Goal: Information Seeking & Learning: Learn about a topic

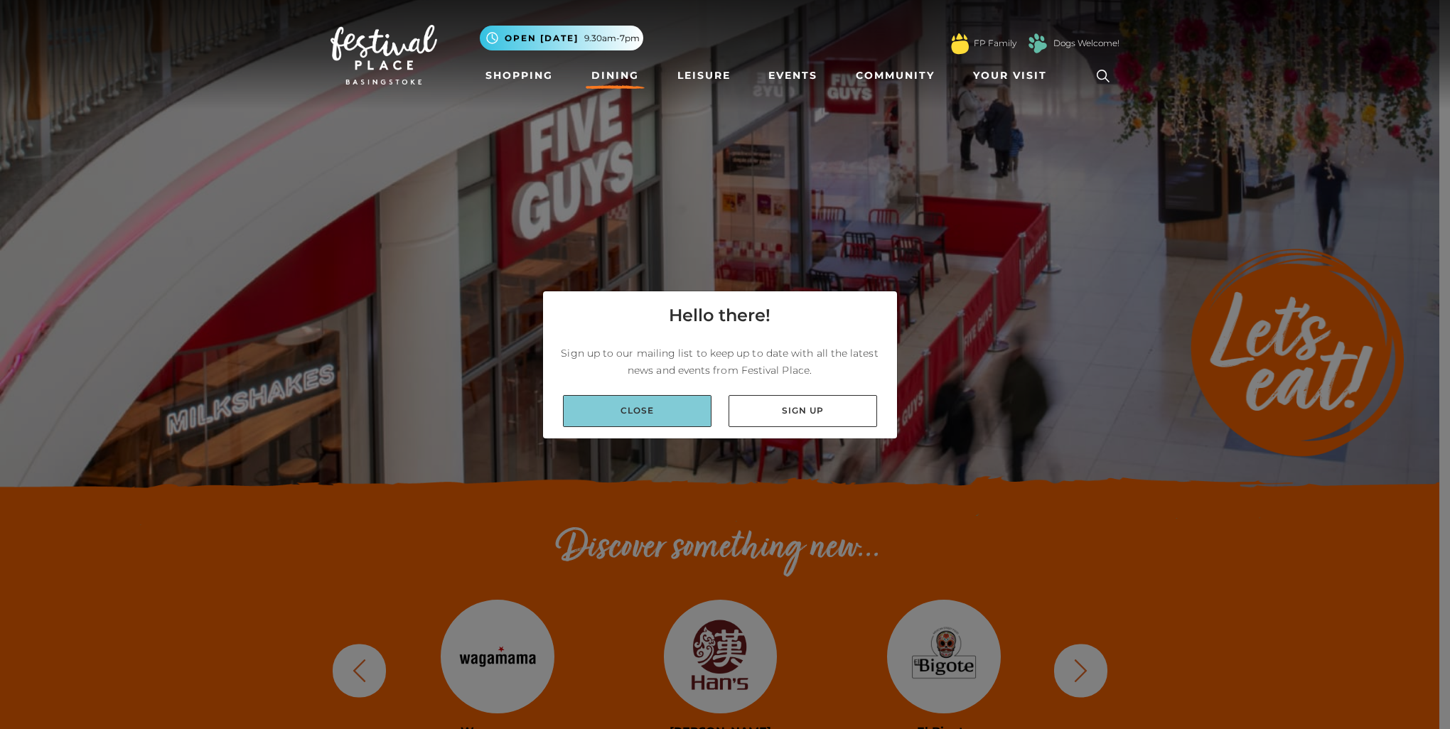
click at [656, 408] on link "Close" at bounding box center [637, 411] width 149 height 32
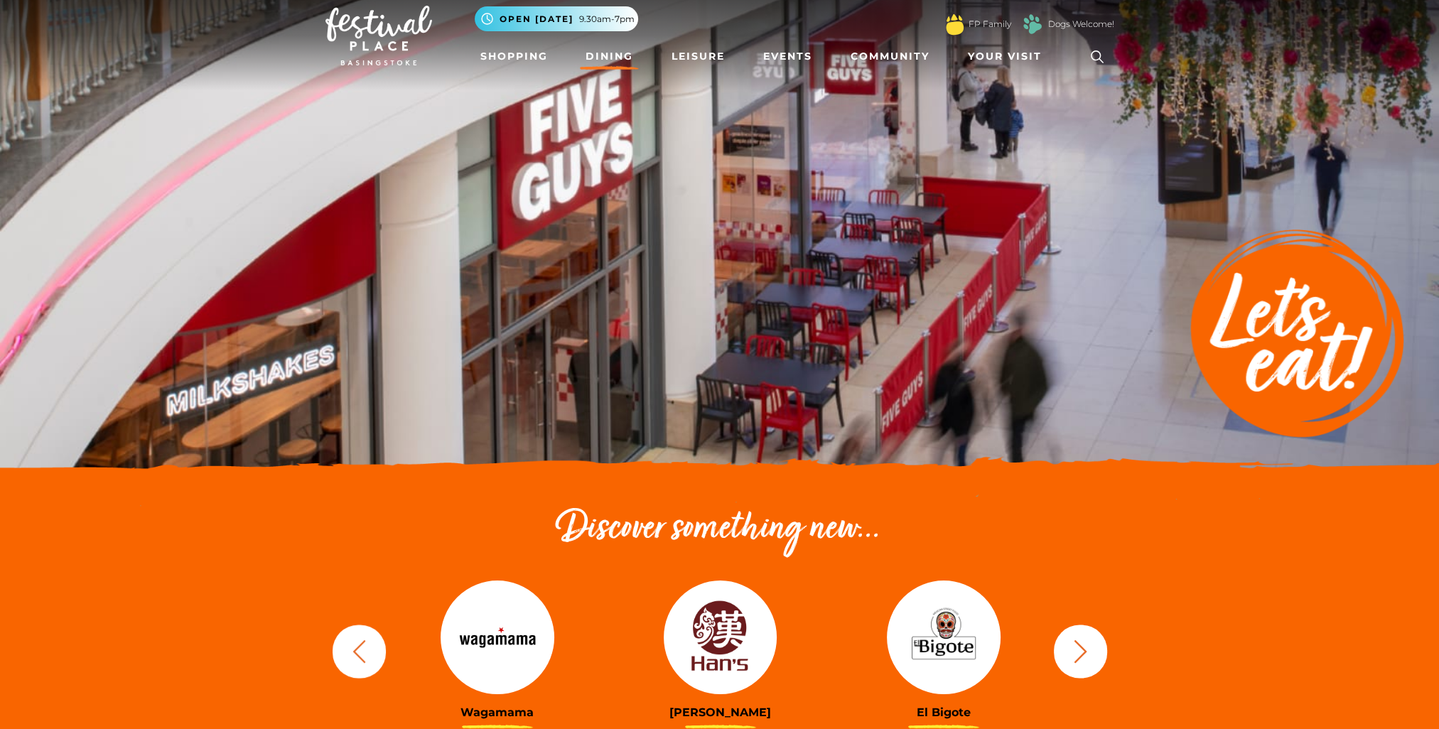
scroll to position [284, 0]
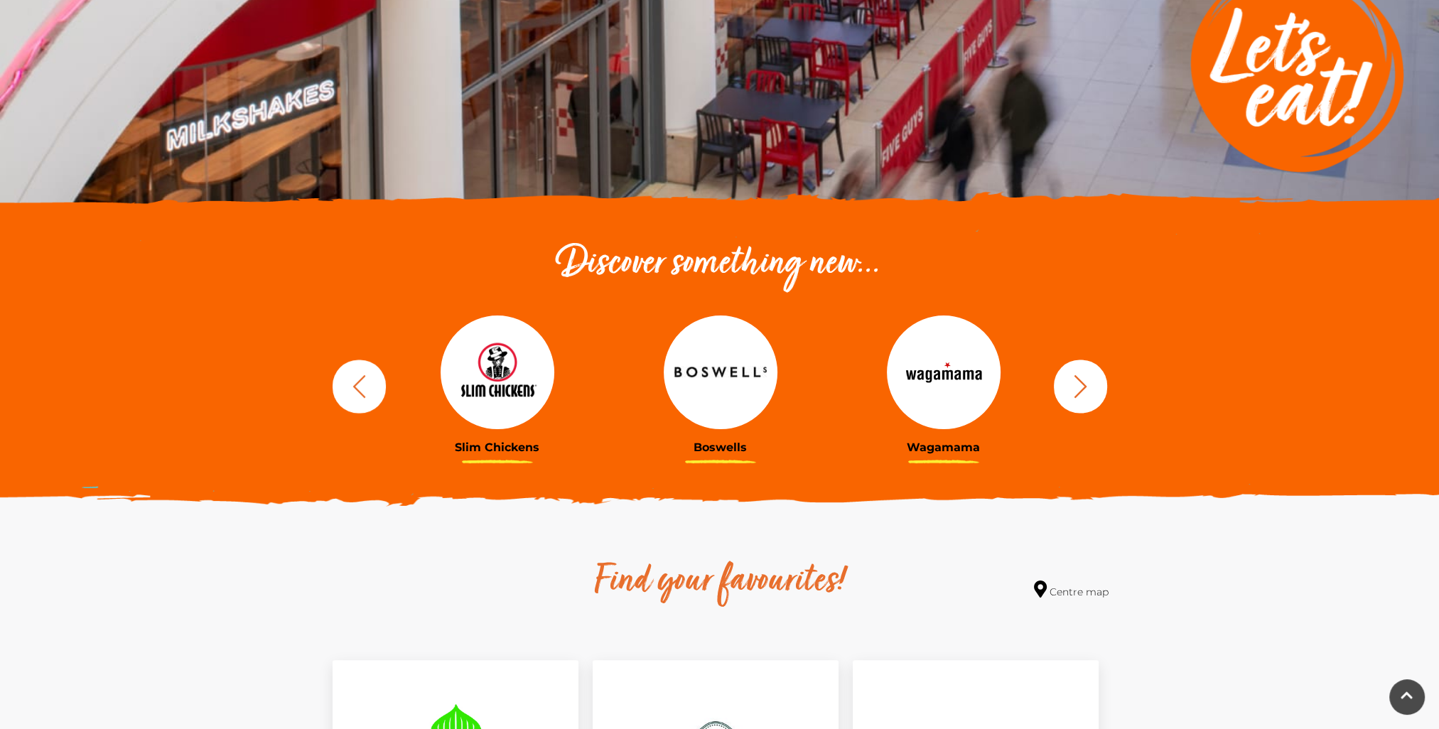
click at [1061, 382] on button "button" at bounding box center [1080, 386] width 53 height 53
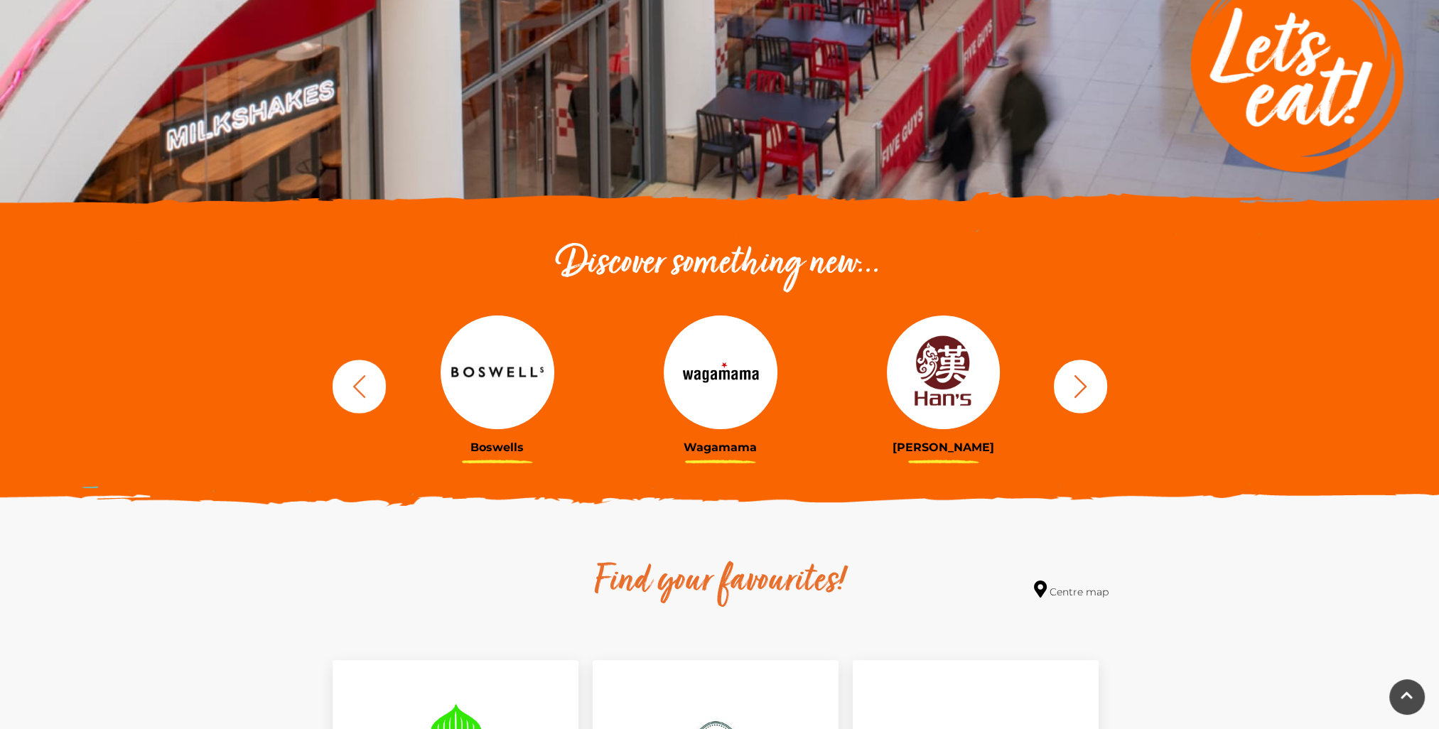
click at [1076, 382] on icon "button" at bounding box center [1081, 386] width 26 height 26
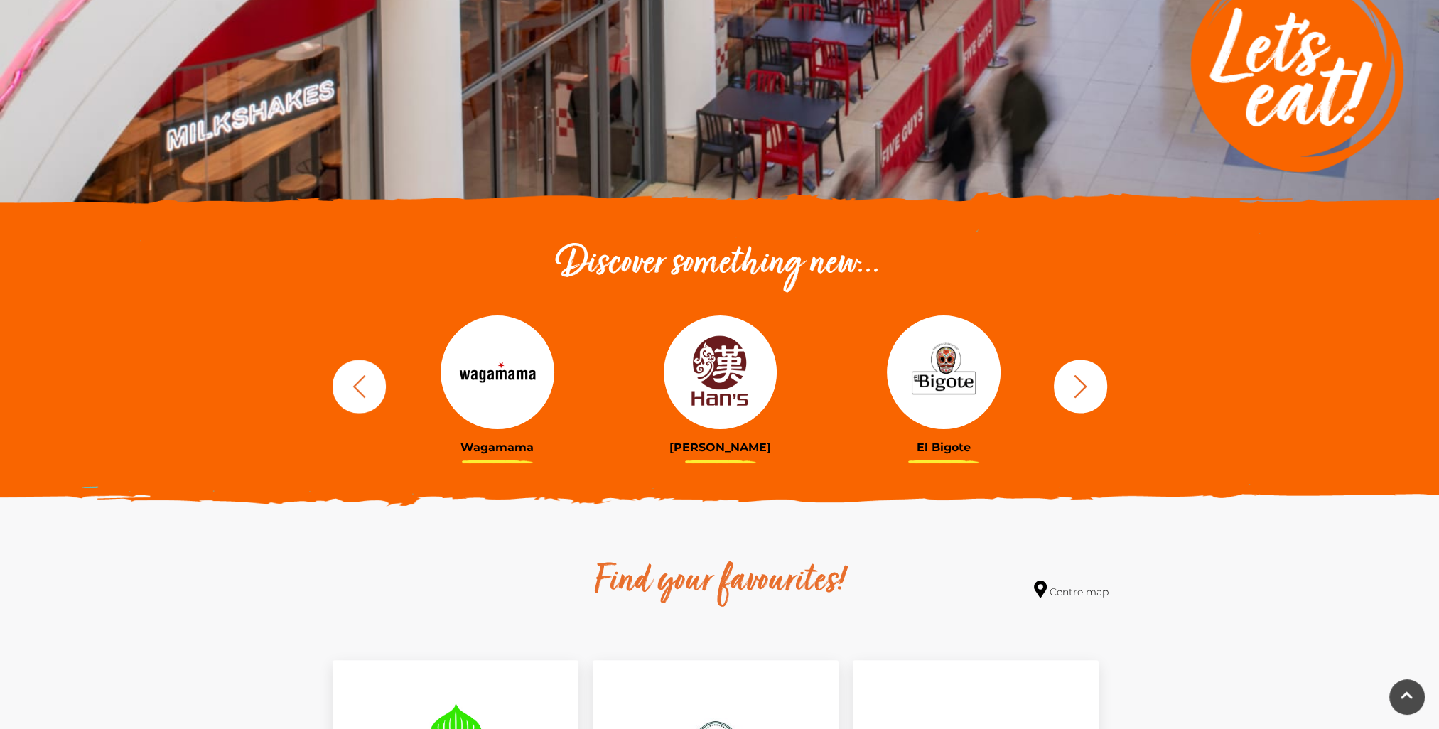
click at [1076, 382] on icon "button" at bounding box center [1081, 386] width 26 height 26
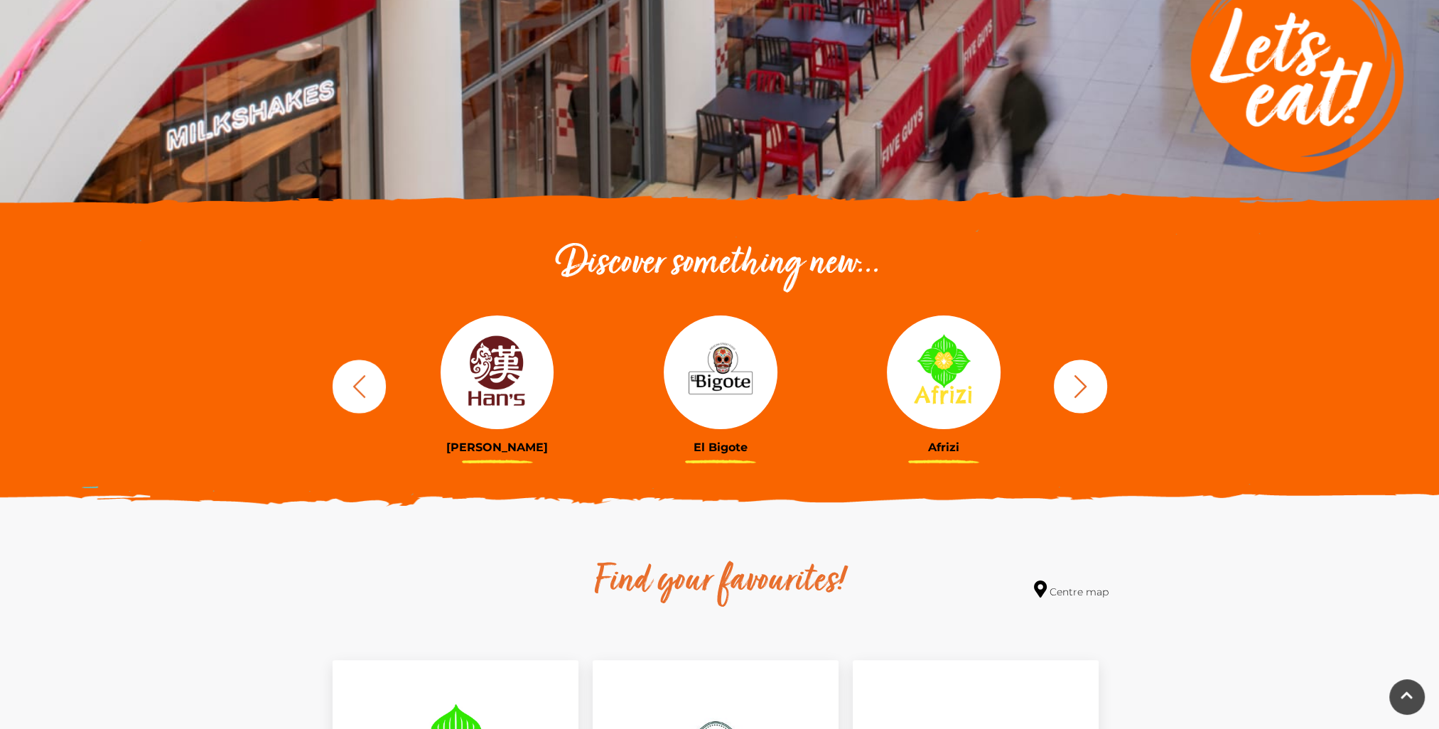
click at [532, 395] on img at bounding box center [498, 373] width 114 height 114
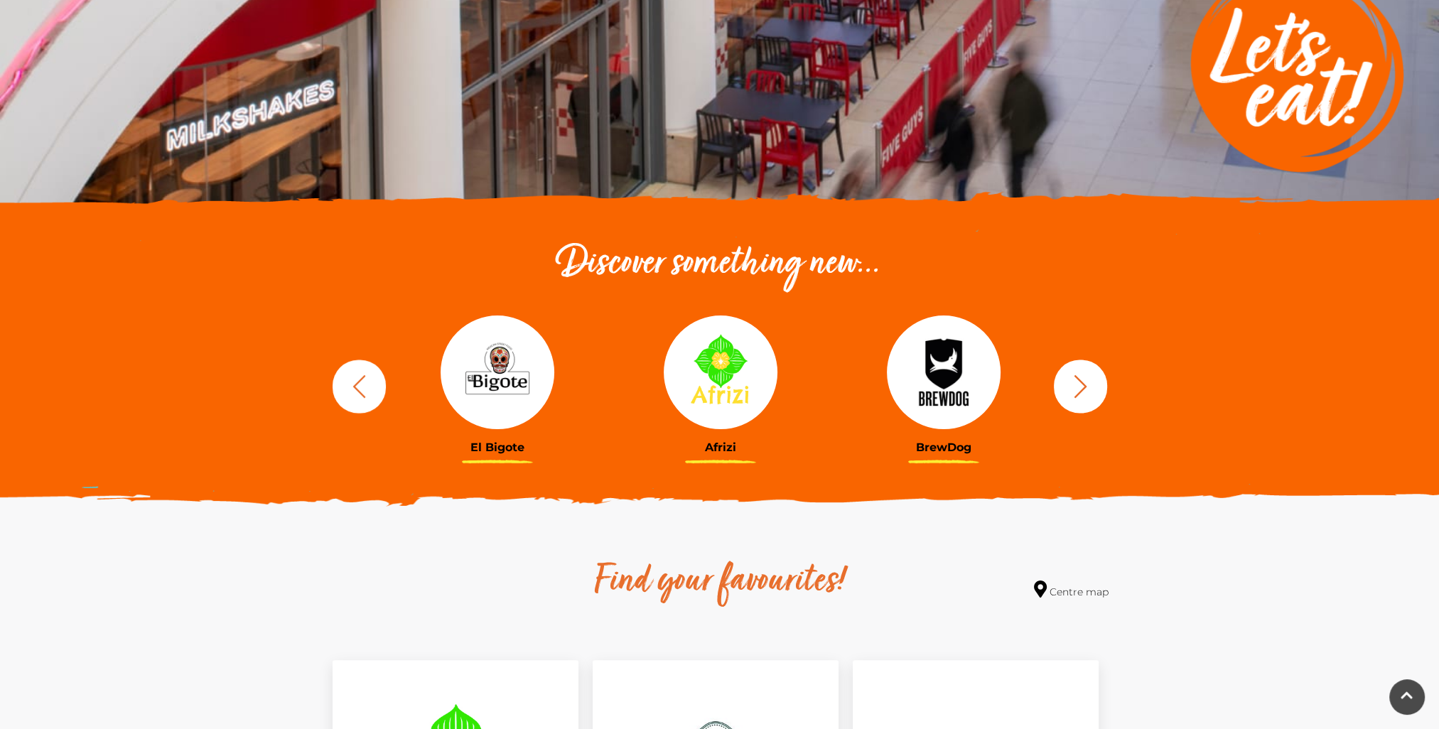
drag, startPoint x: 1113, startPoint y: 377, endPoint x: 1081, endPoint y: 390, distance: 34.5
click at [1113, 377] on div "BrewDog Côte Brasserie Slim Chickens Boswells Wagamama" at bounding box center [720, 387] width 810 height 176
click at [1075, 392] on icon "button" at bounding box center [1081, 386] width 26 height 26
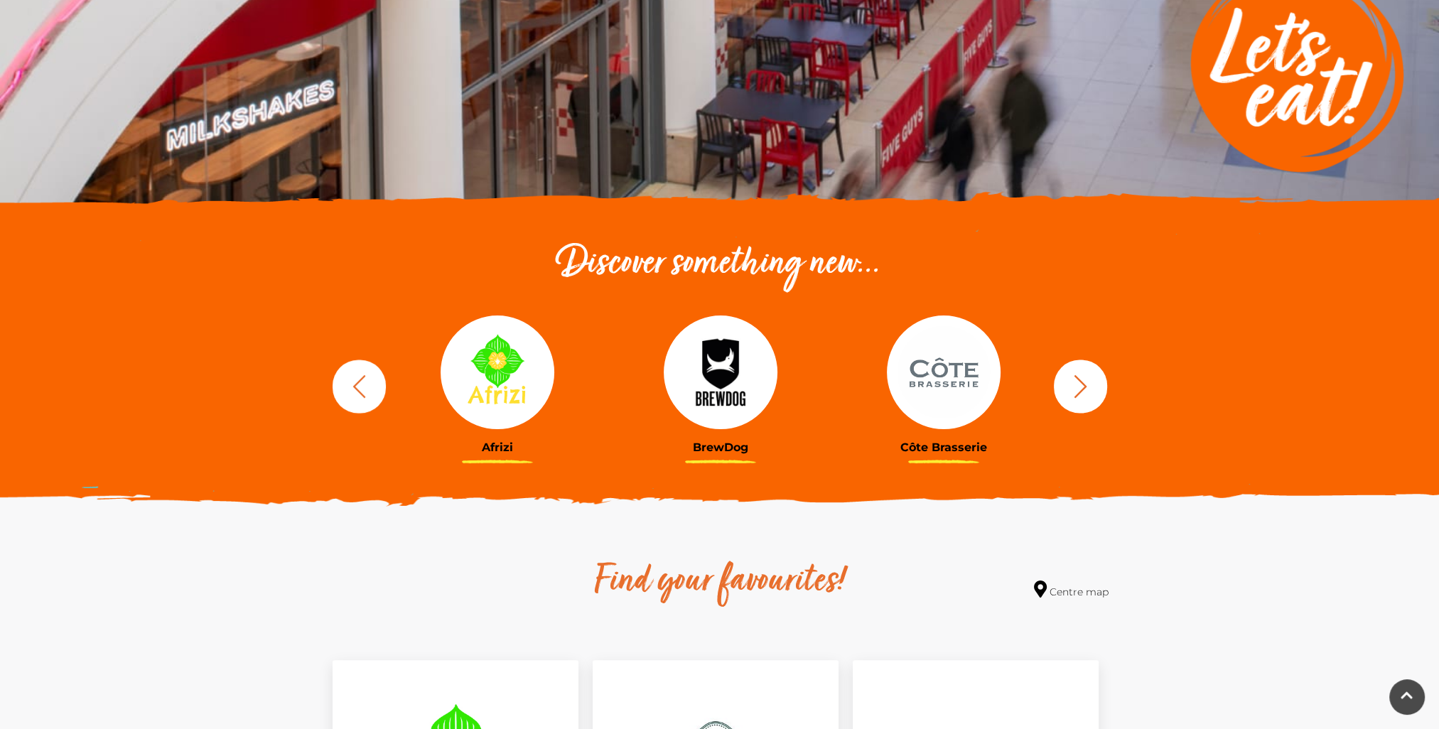
click at [1075, 392] on icon "button" at bounding box center [1081, 386] width 26 height 26
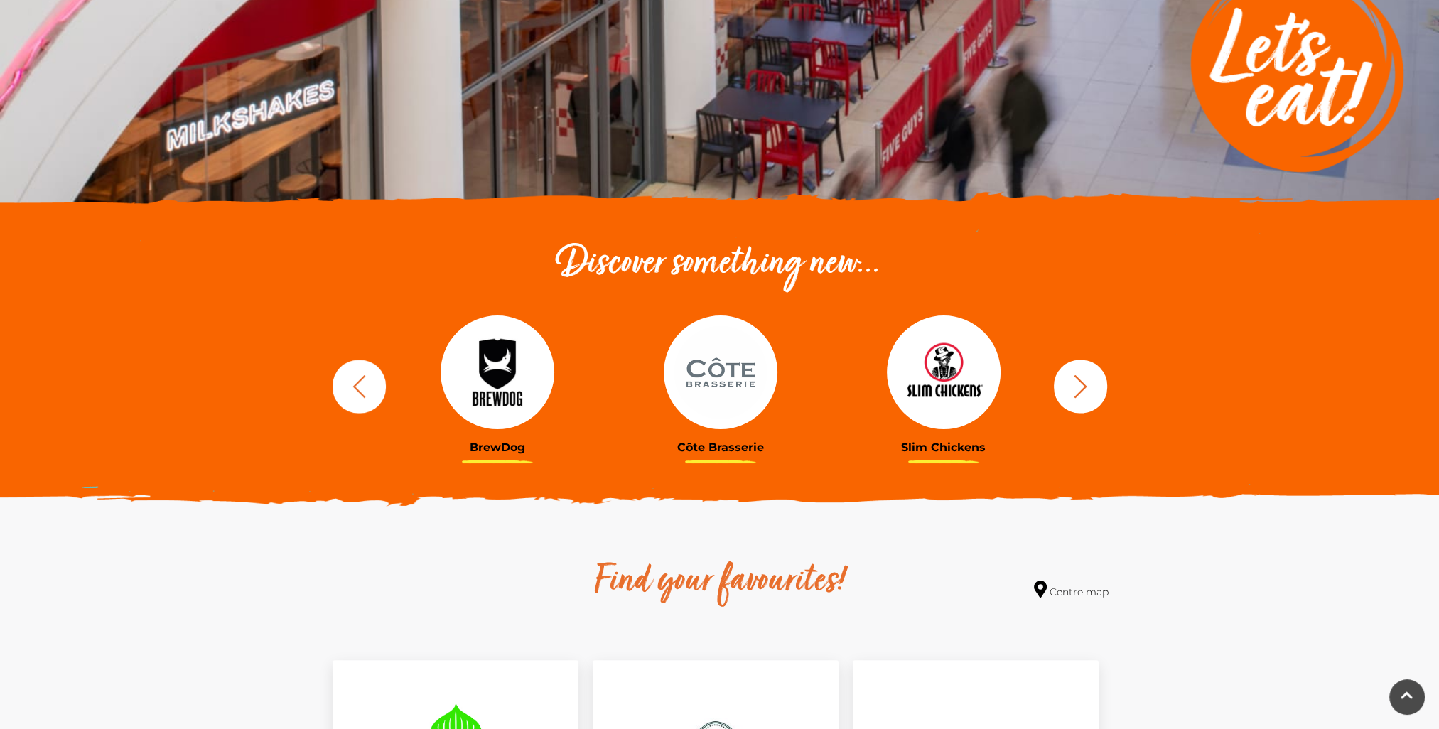
click at [1077, 387] on icon "button" at bounding box center [1081, 386] width 26 height 26
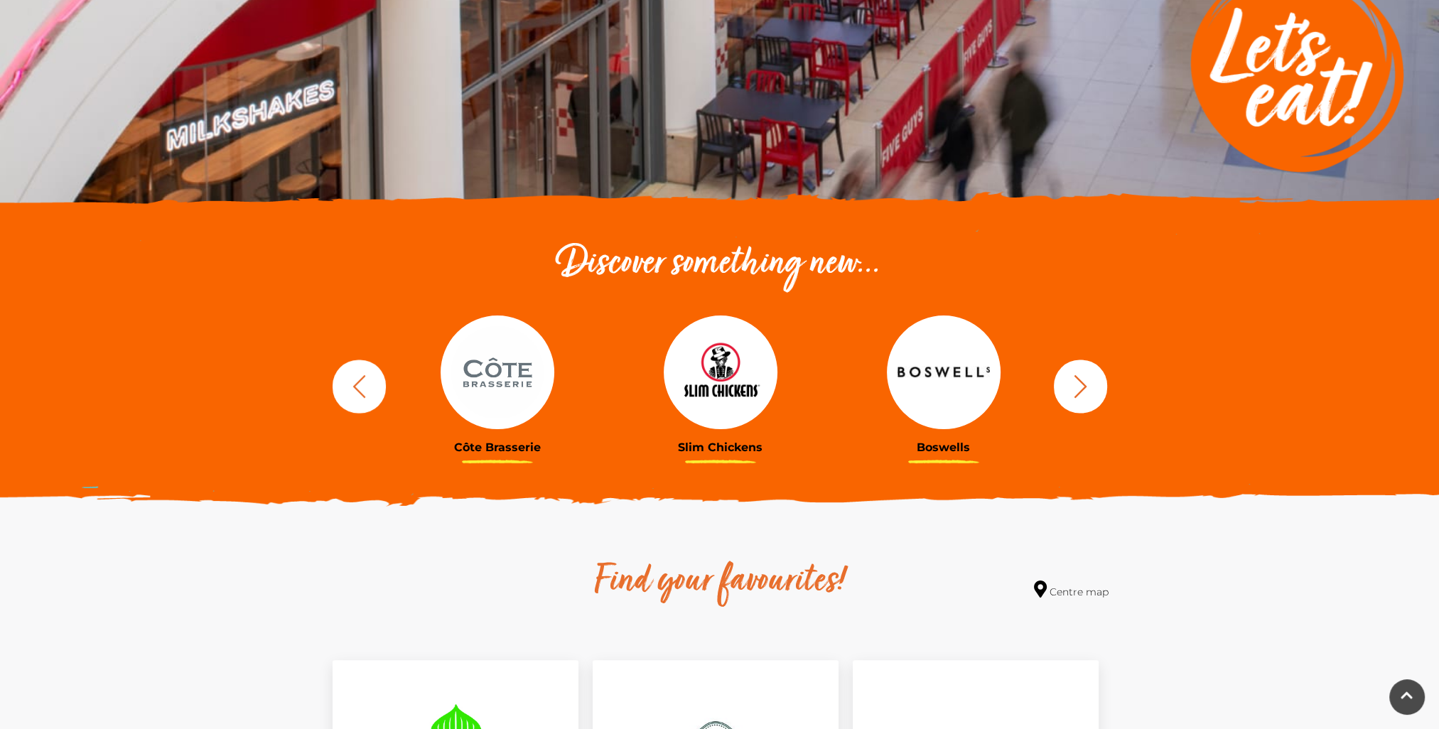
click at [1096, 391] on button "button" at bounding box center [1080, 386] width 53 height 53
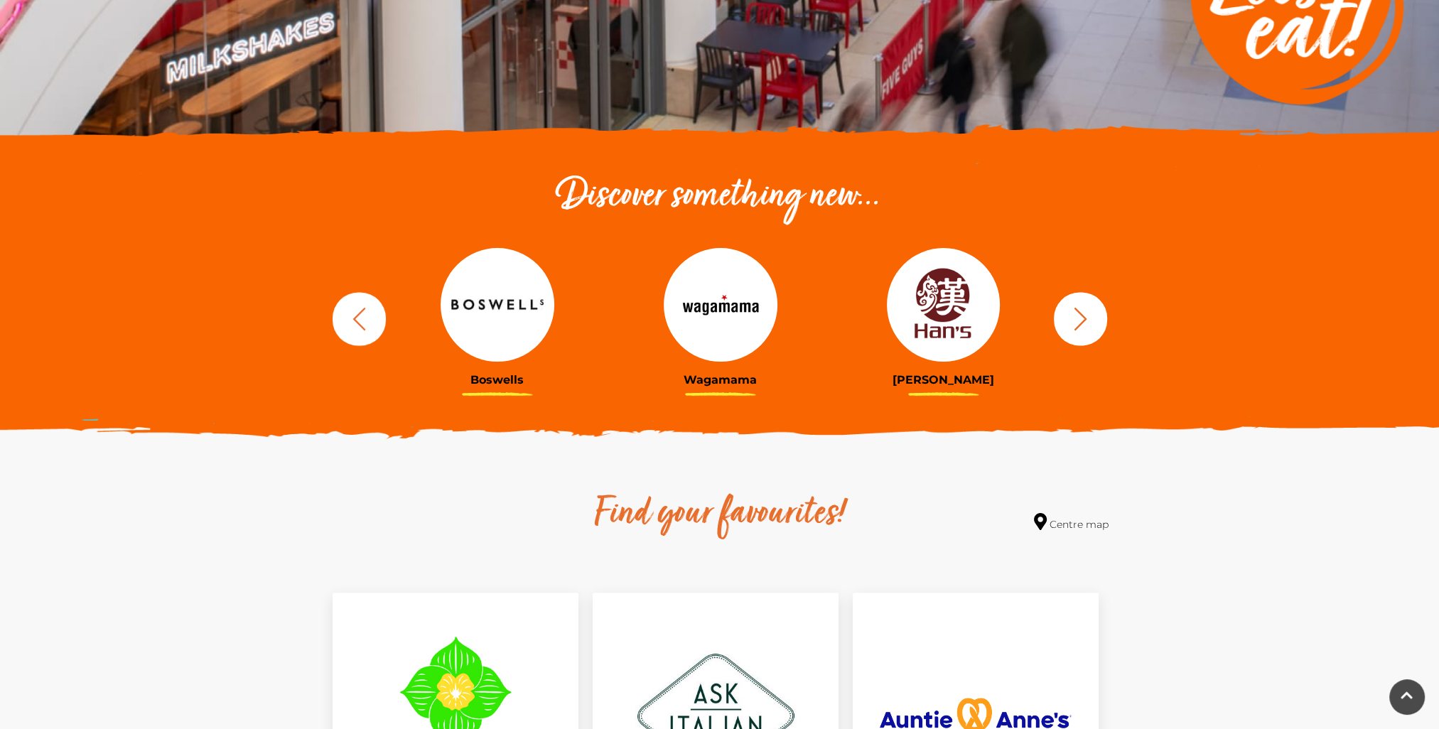
scroll to position [355, 0]
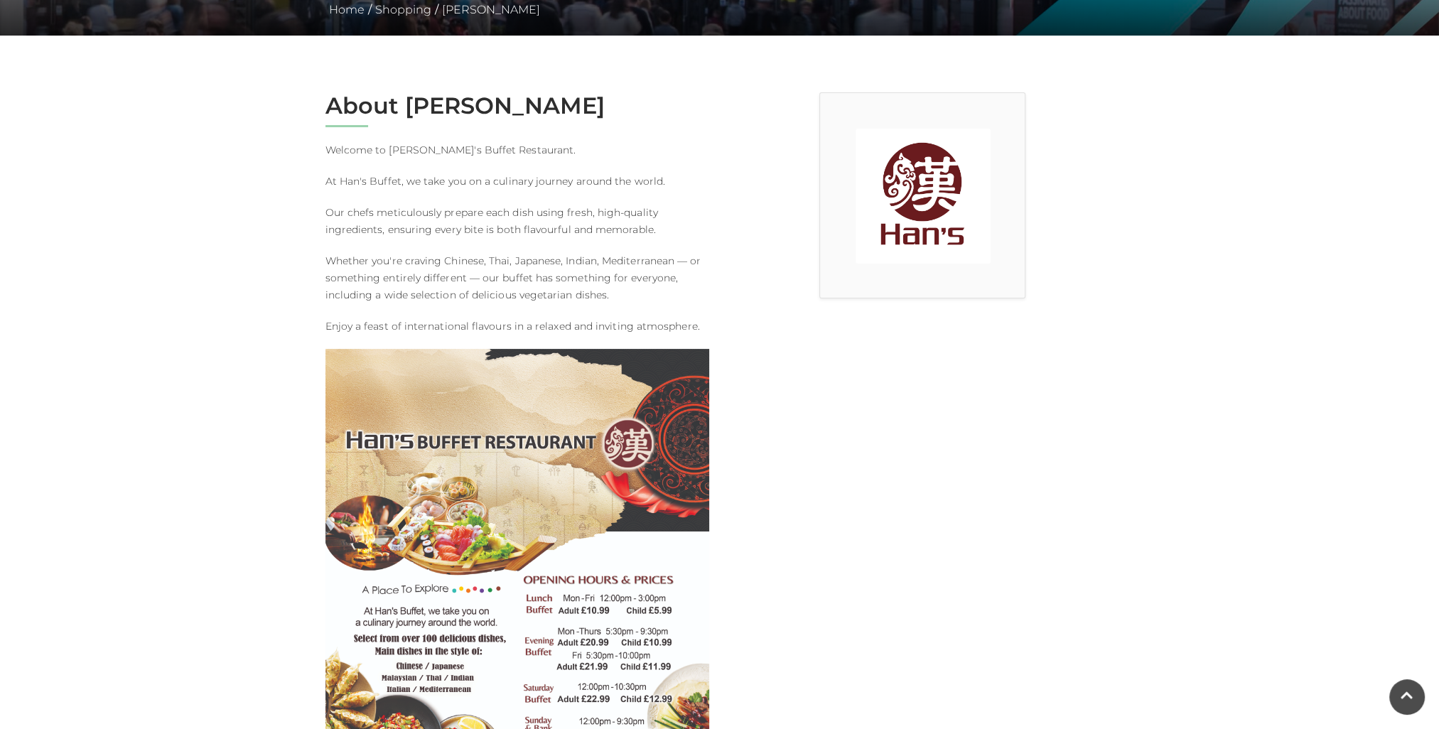
scroll to position [498, 0]
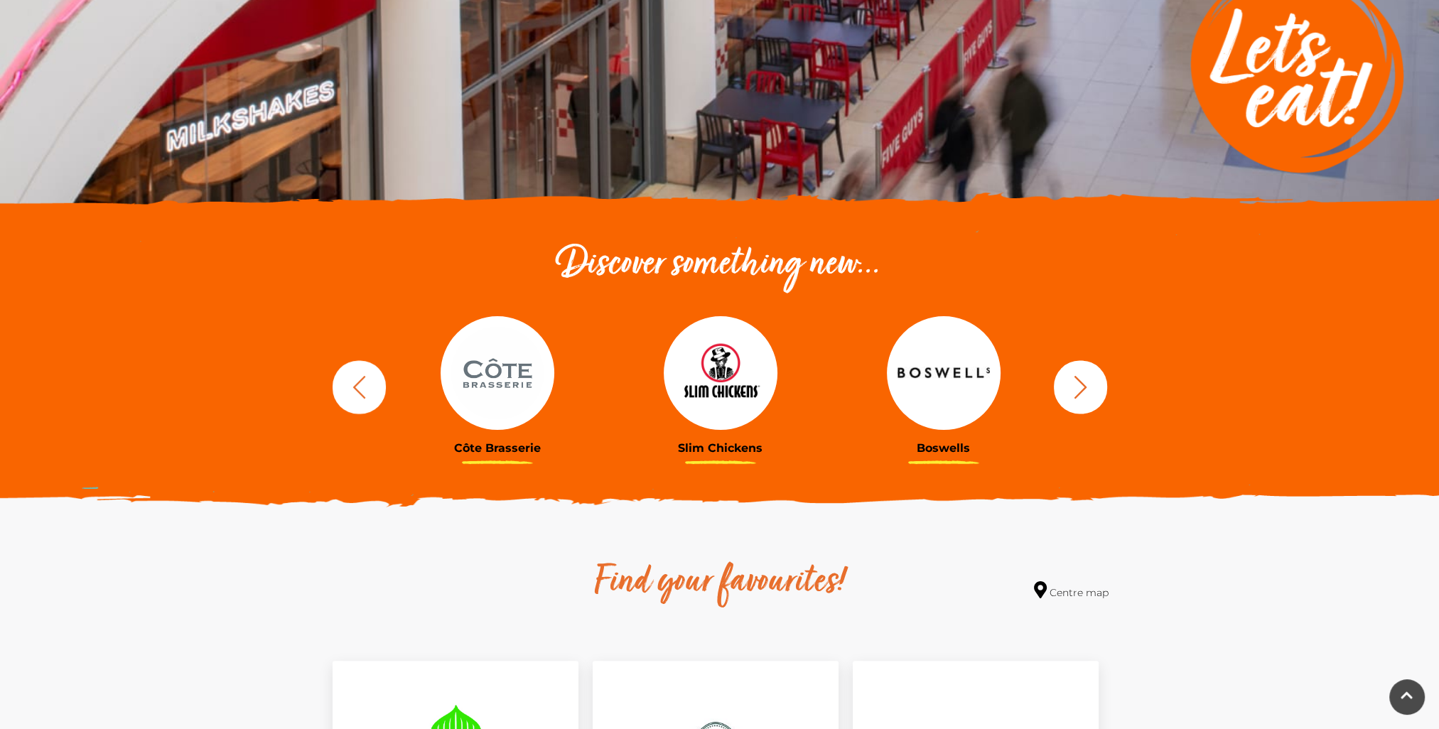
scroll to position [284, 0]
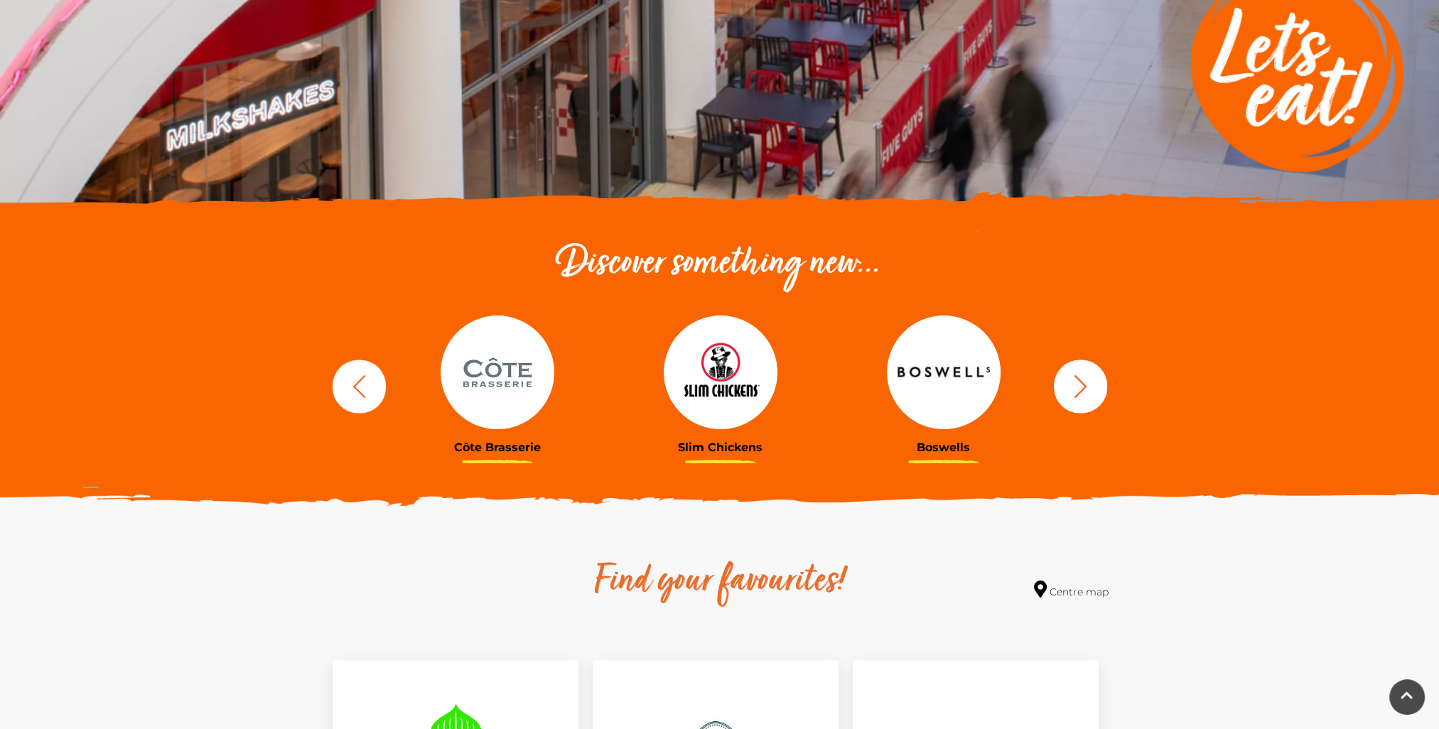
click at [1101, 391] on button "button" at bounding box center [1080, 386] width 53 height 53
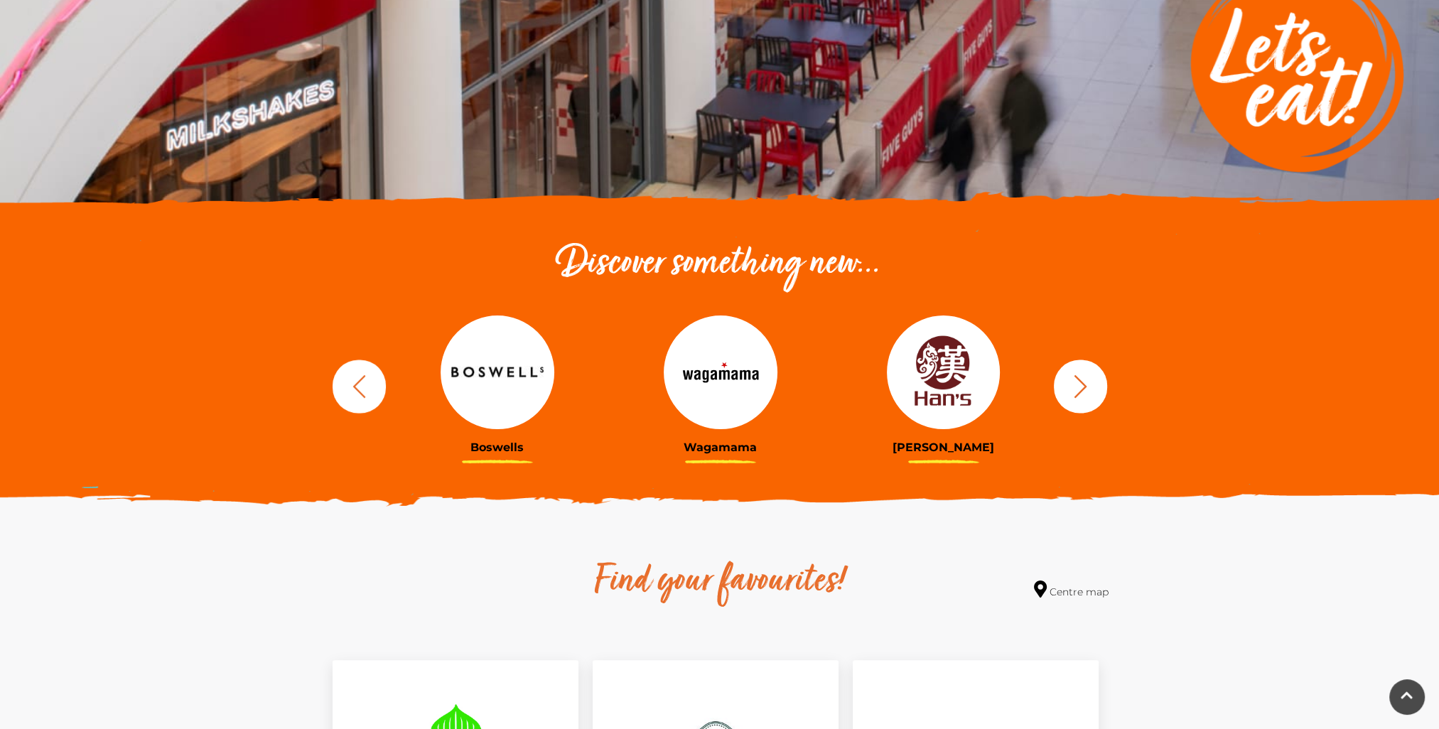
click at [1075, 394] on icon "button" at bounding box center [1081, 386] width 26 height 26
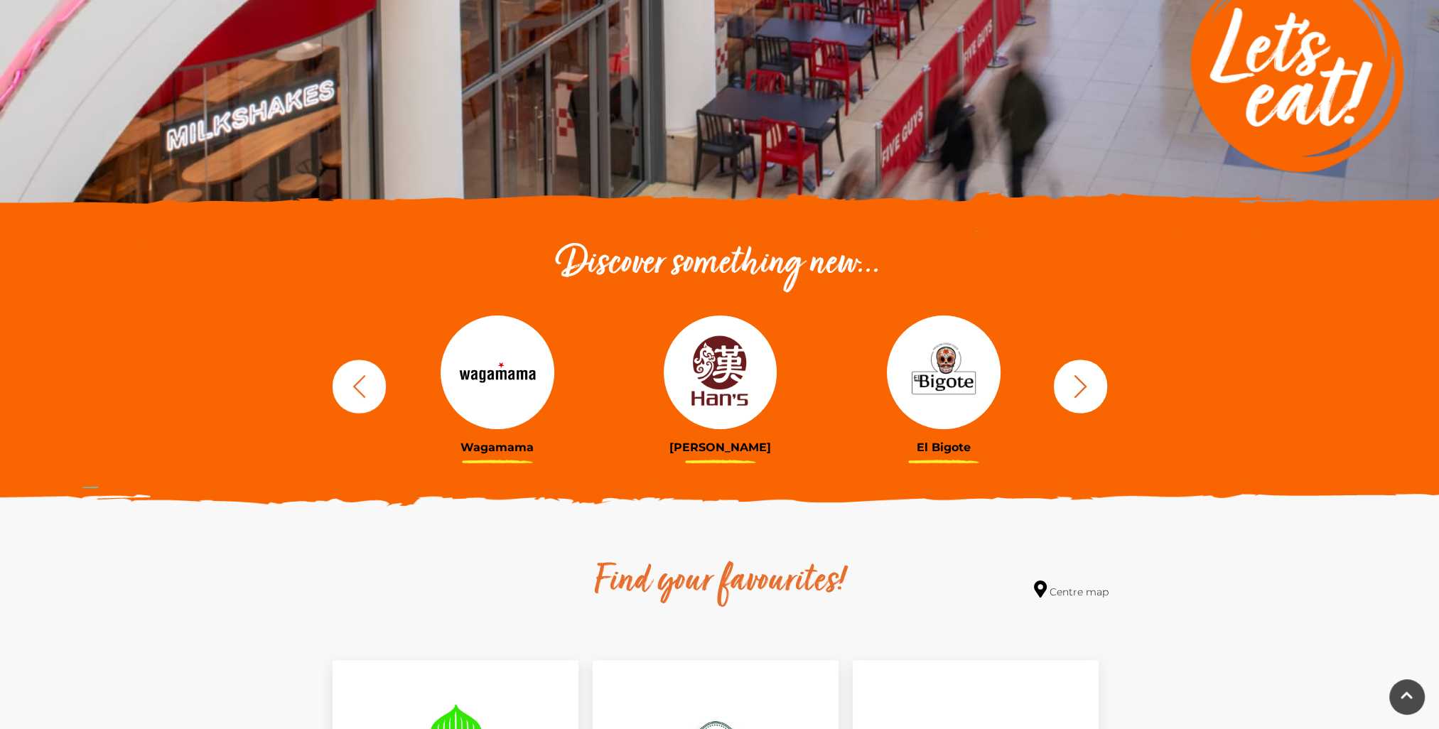
click at [918, 392] on img at bounding box center [944, 373] width 114 height 114
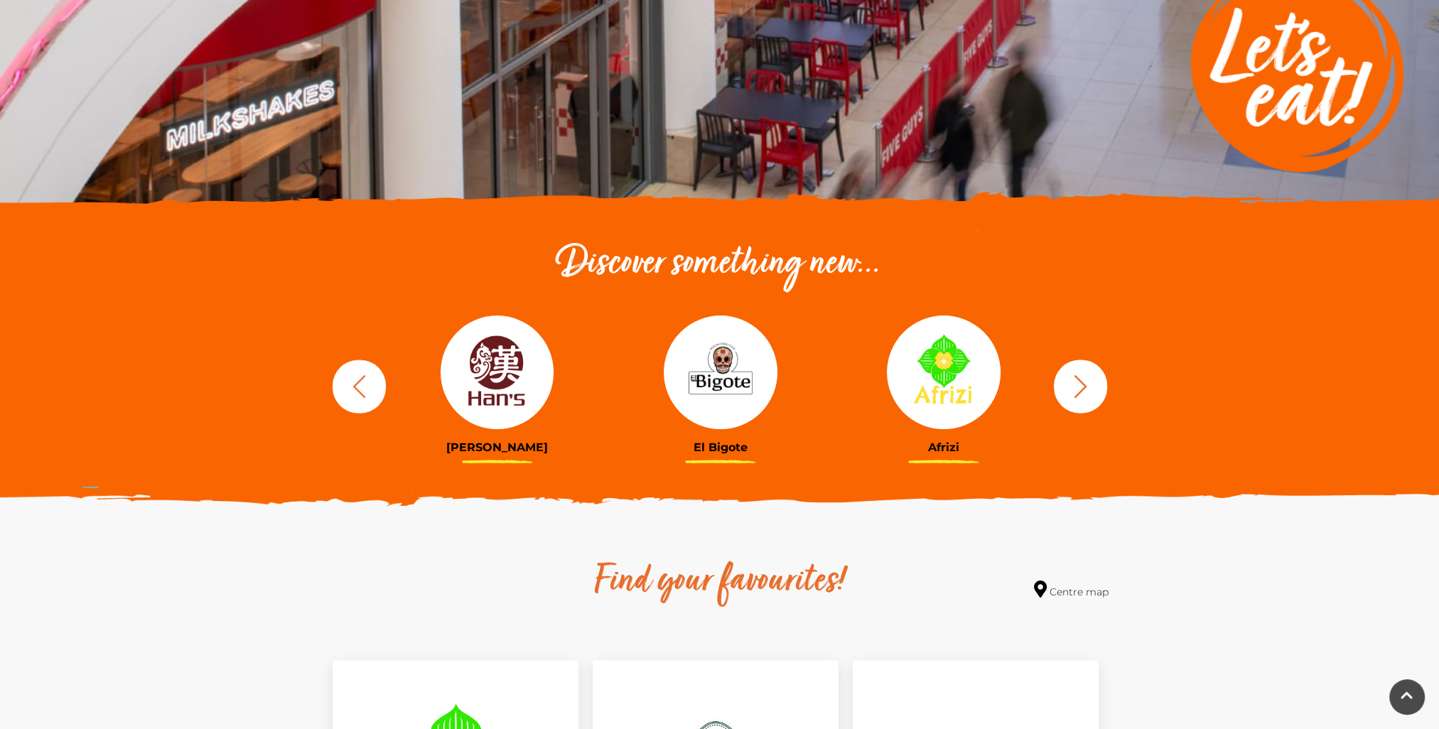
click at [939, 390] on img at bounding box center [944, 373] width 114 height 114
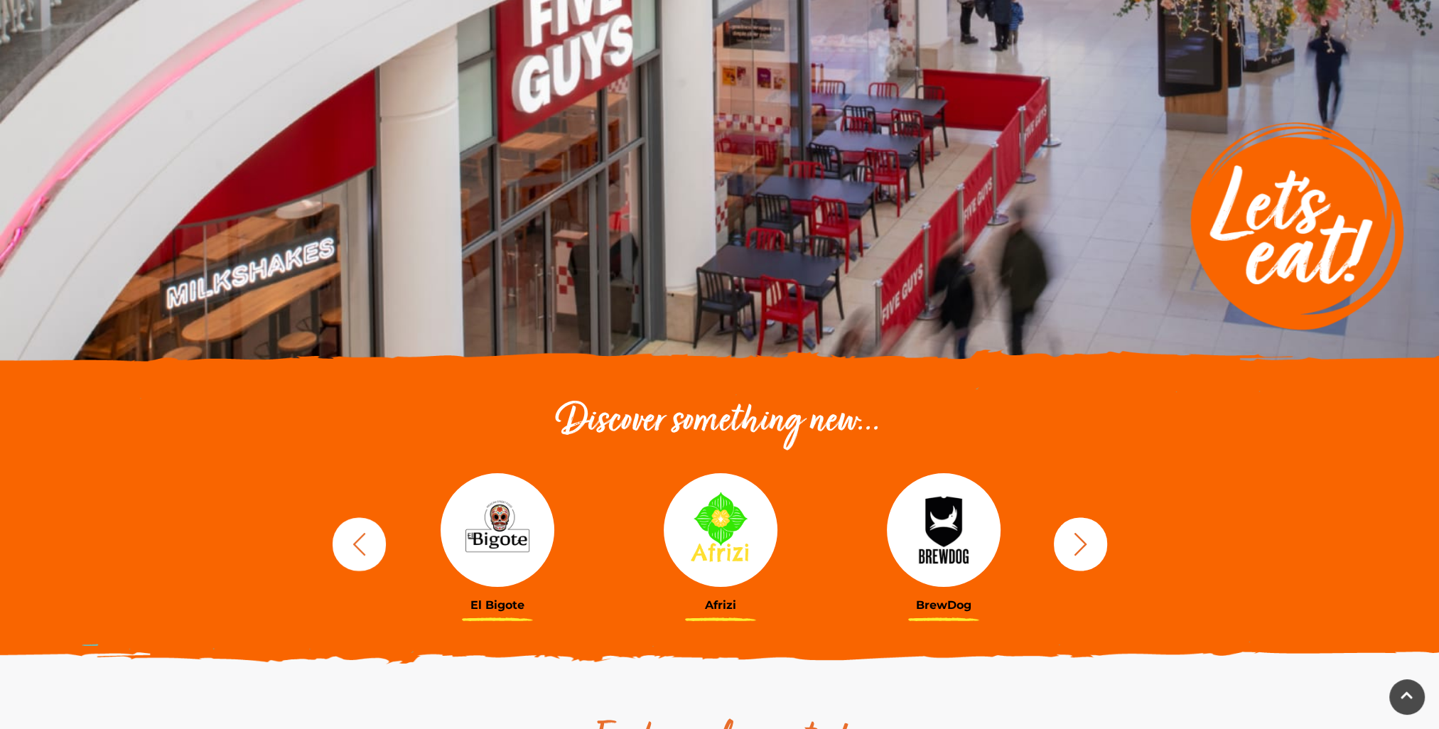
scroll to position [0, 0]
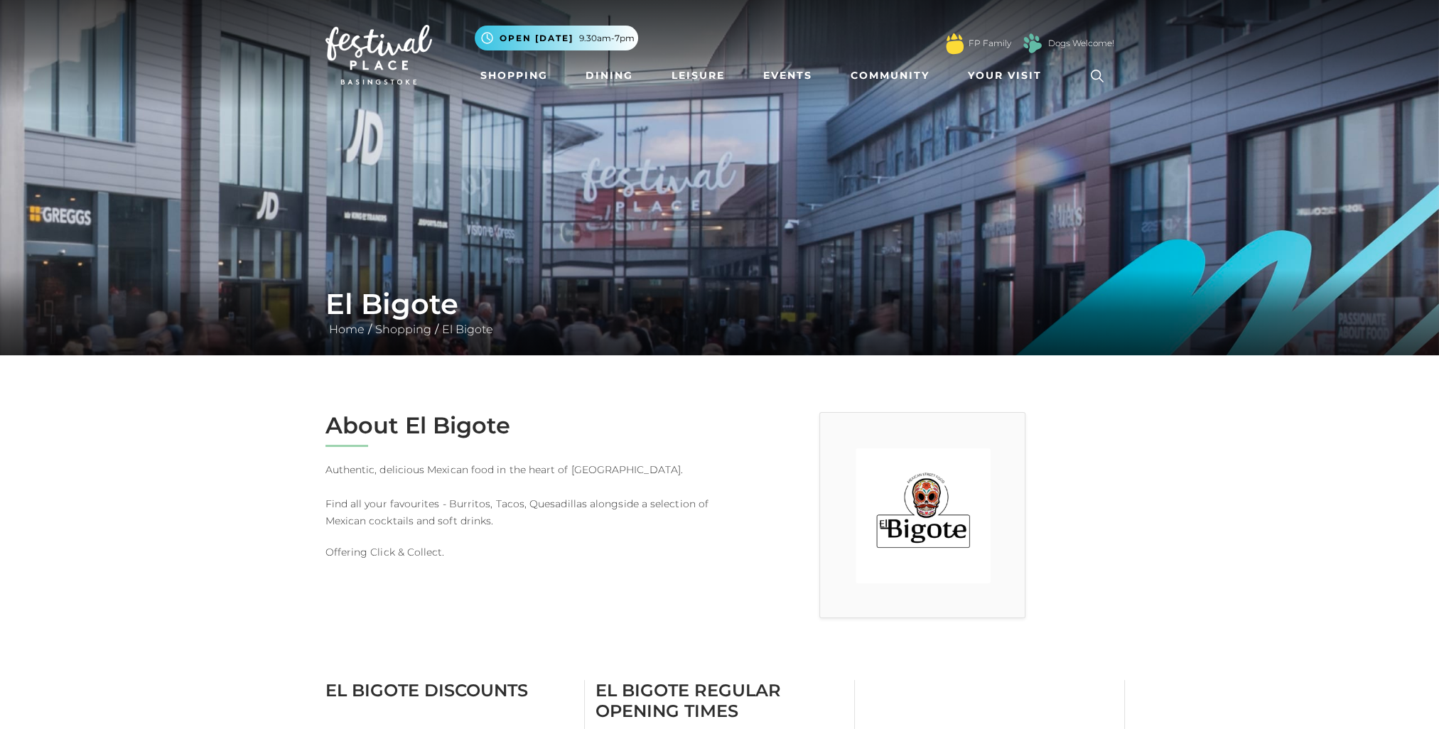
scroll to position [284, 0]
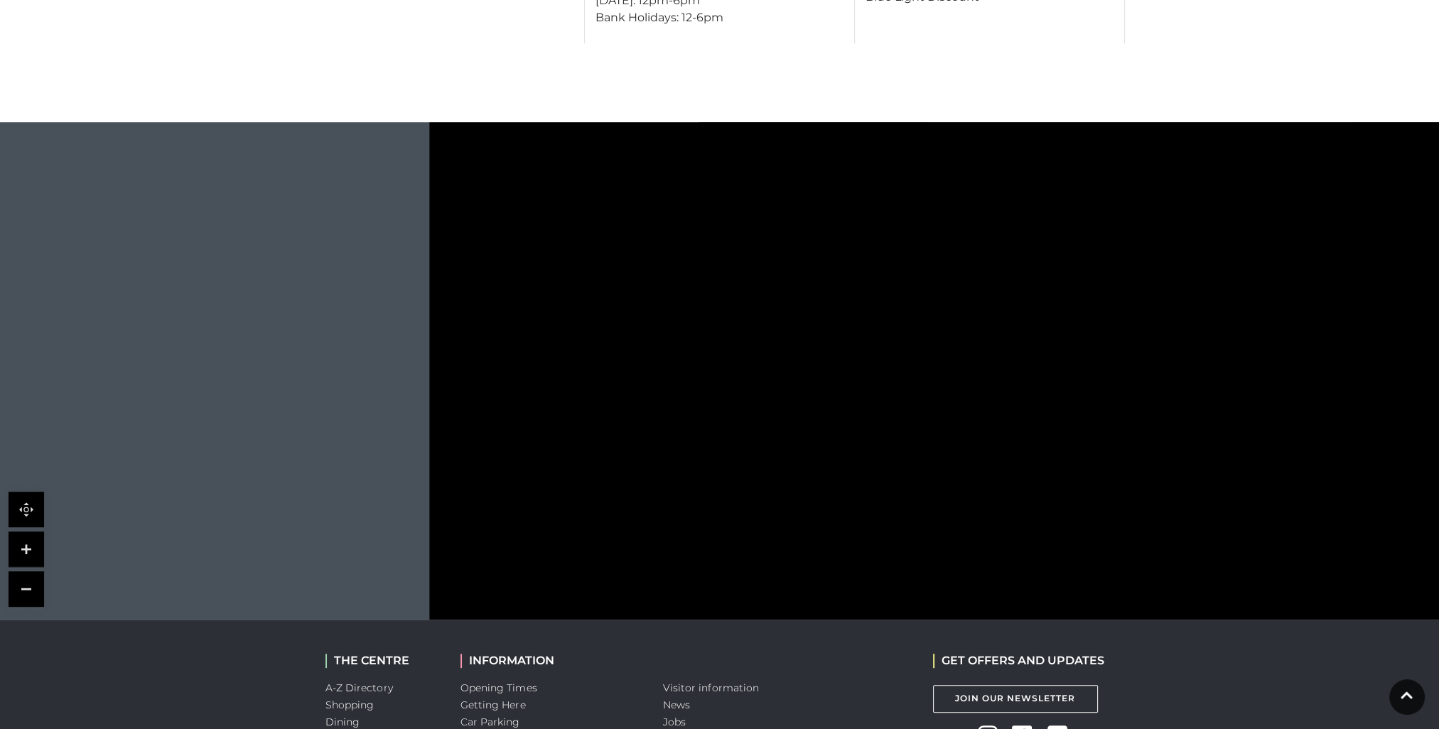
scroll to position [711, 0]
